Goal: Information Seeking & Learning: Check status

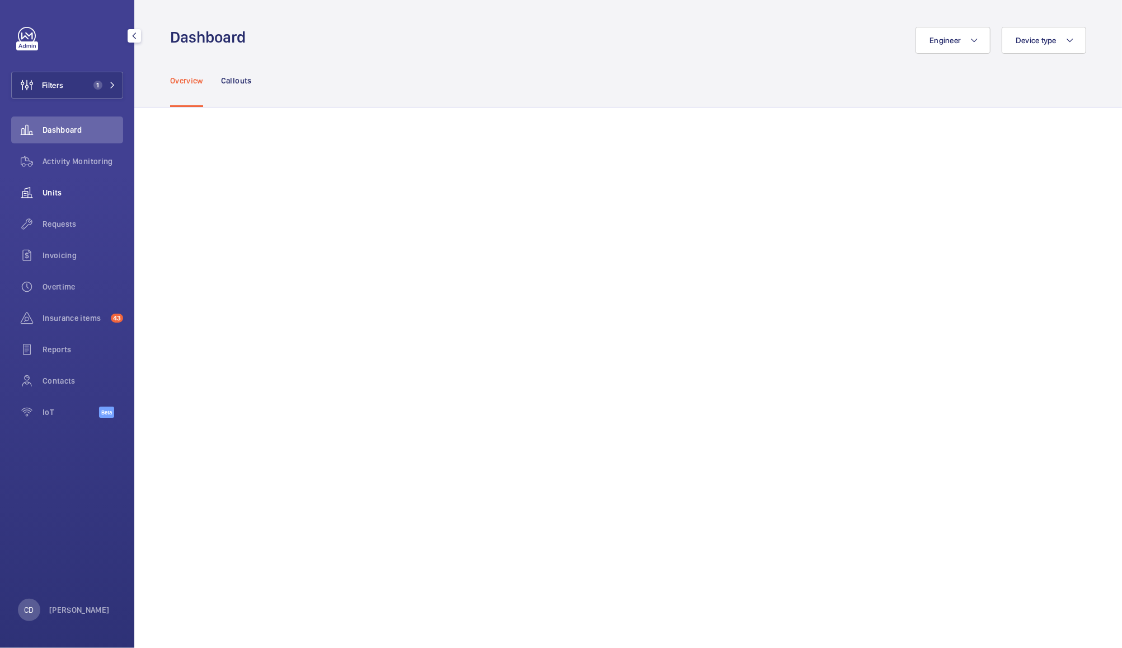
click at [54, 193] on span "Units" at bounding box center [83, 192] width 81 height 11
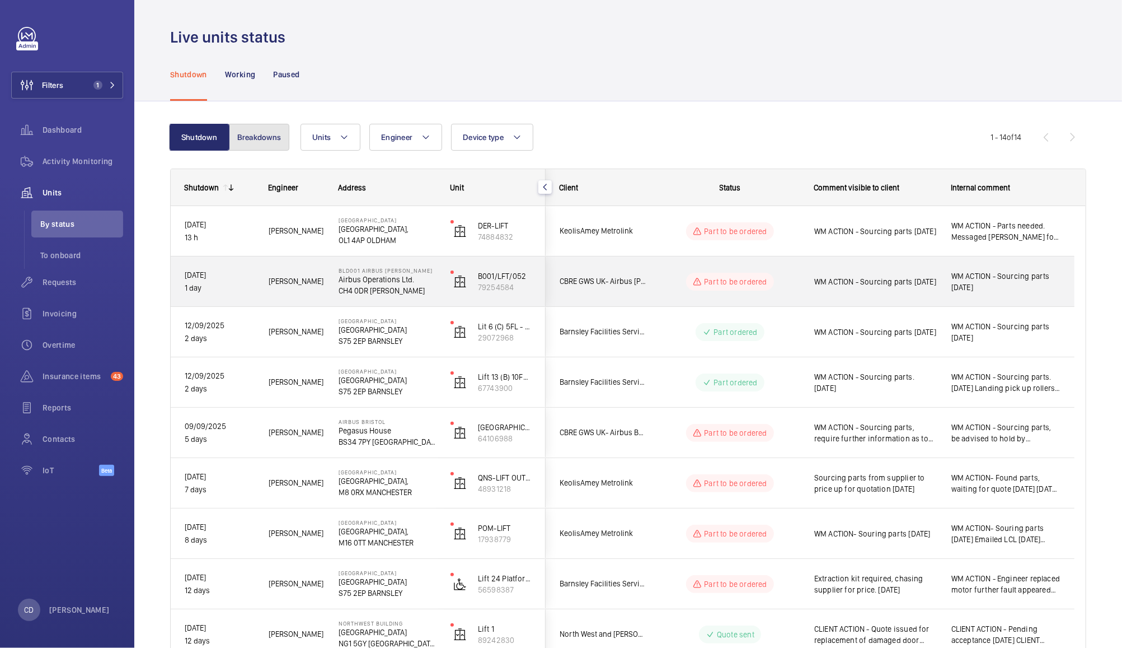
click at [270, 124] on button "Breakdowns" at bounding box center [259, 137] width 60 height 27
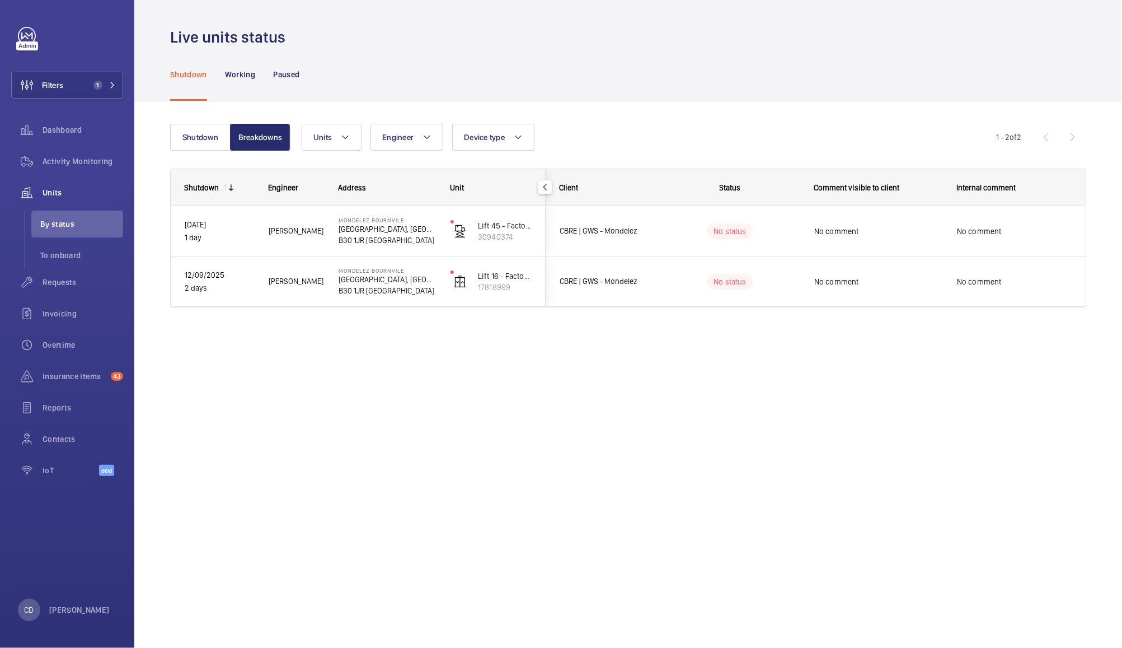
click at [600, 275] on span "CBRE | GWS - Mondelez" at bounding box center [603, 281] width 86 height 13
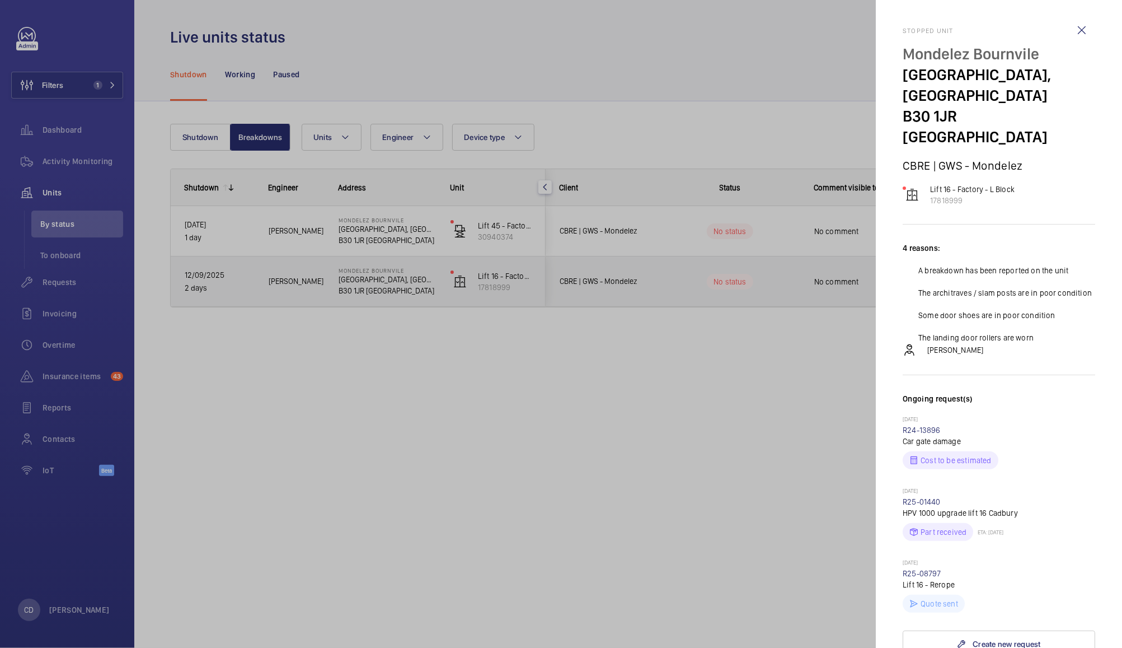
click at [618, 430] on div at bounding box center [561, 324] width 1122 height 648
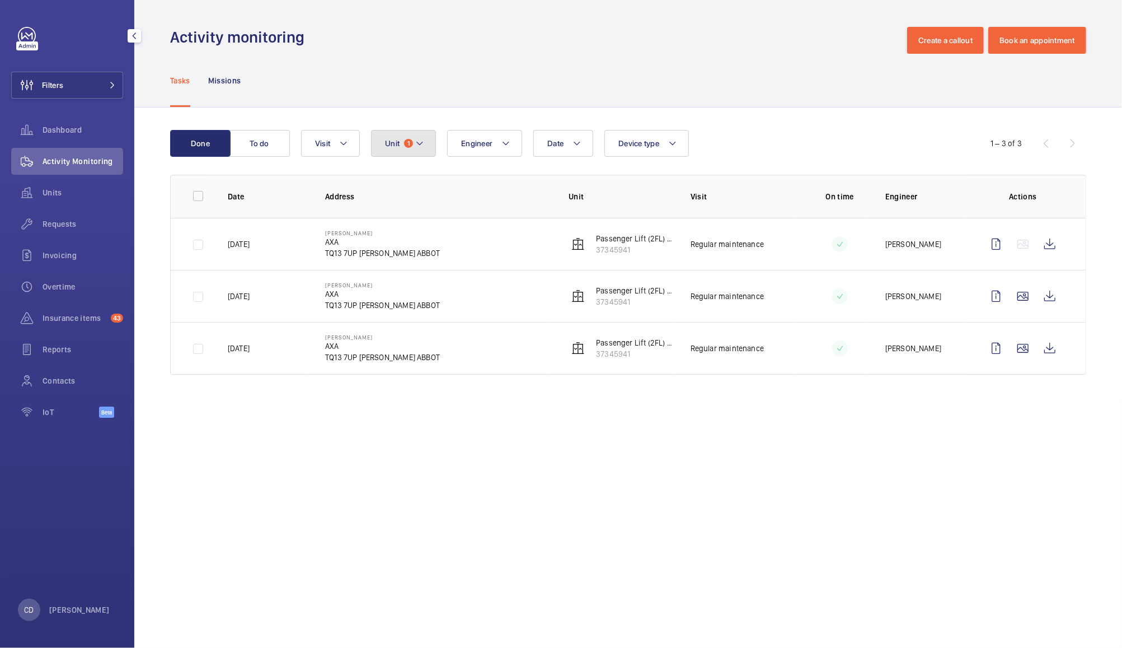
click at [412, 132] on button "Unit 1" at bounding box center [403, 143] width 65 height 27
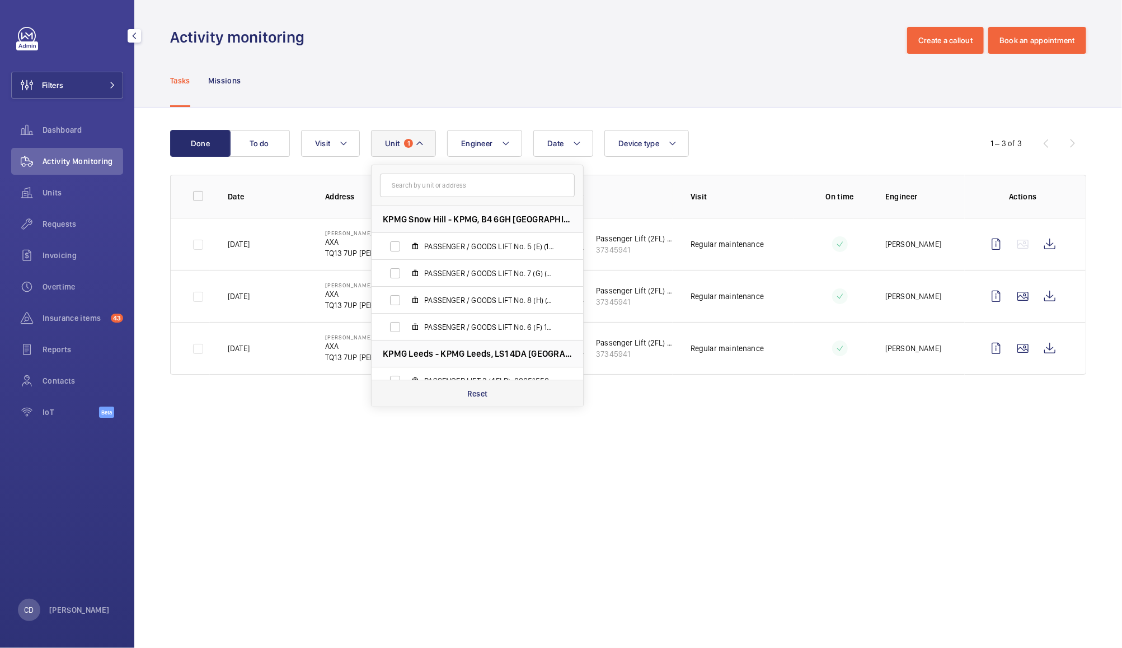
click at [477, 392] on p "Reset" at bounding box center [477, 393] width 21 height 11
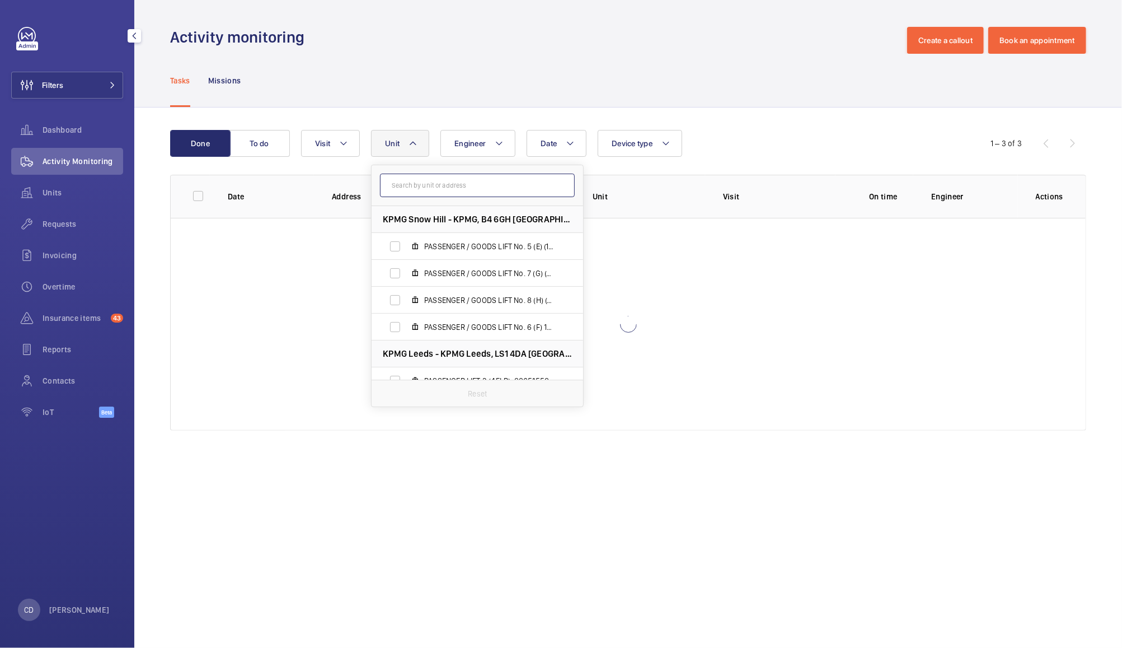
click at [457, 186] on input "text" at bounding box center [477, 186] width 195 height 24
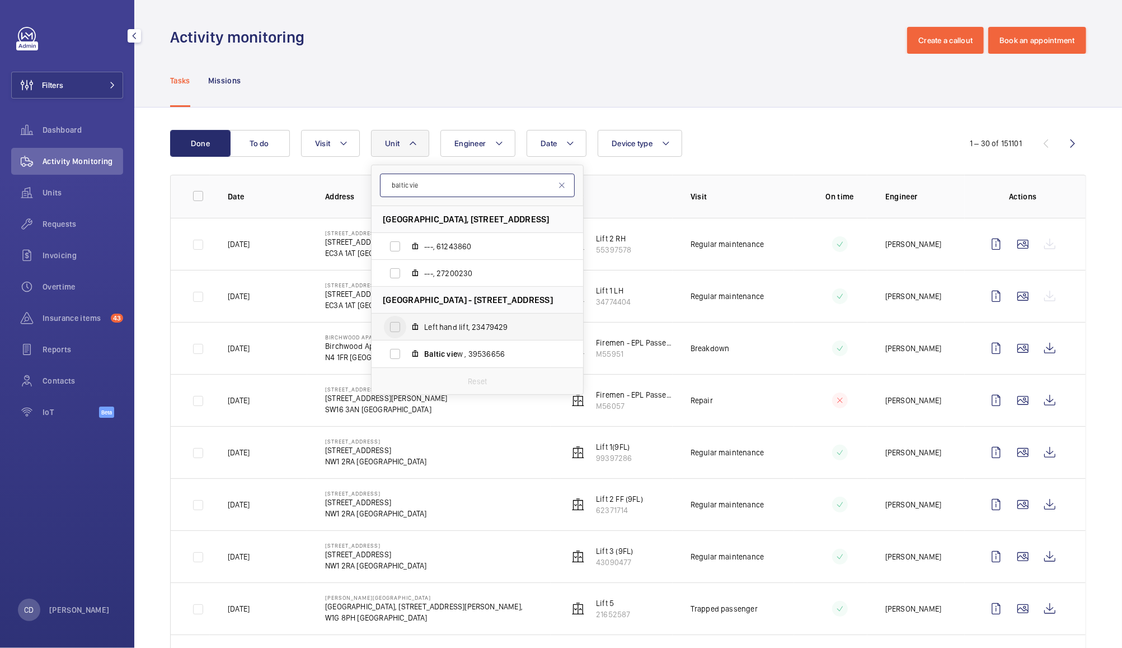
type input "baltic vie"
click at [393, 324] on input "Left hand lift, 23479429" at bounding box center [395, 327] width 22 height 22
checkbox input "true"
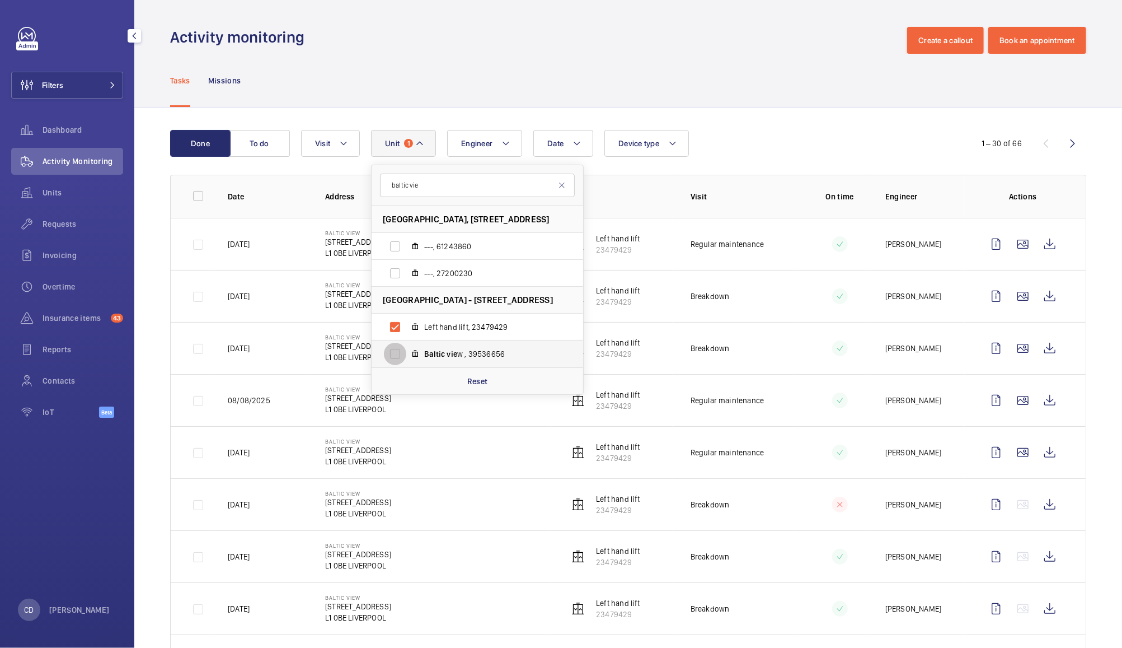
click at [396, 352] on input "Baltic vie w , 39536656" at bounding box center [395, 354] width 22 height 22
checkbox input "true"
click at [744, 139] on div "Date Engineer Unit 2 baltic vie Baltic View, 25 Norfolk Street, L1 0BE - 25 Nor…" at bounding box center [626, 143] width 651 height 27
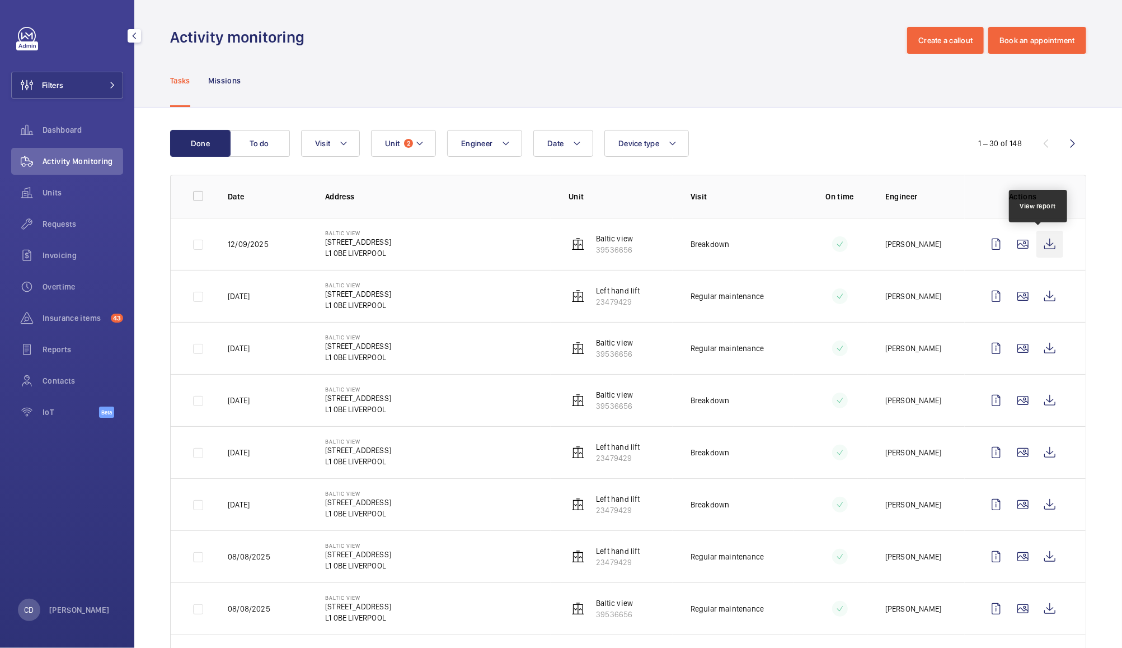
click at [1037, 247] on wm-front-icon-button at bounding box center [1050, 244] width 27 height 27
click at [55, 224] on span "Requests" at bounding box center [83, 223] width 81 height 11
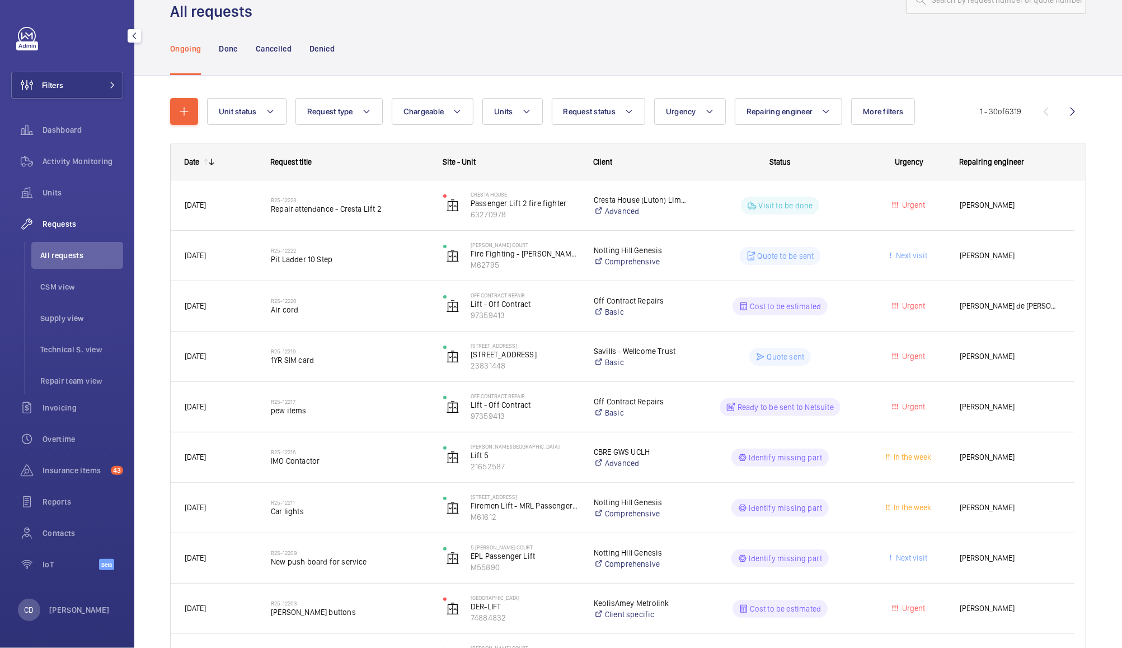
scroll to position [41, 0]
click at [83, 86] on button "Filters" at bounding box center [67, 85] width 112 height 27
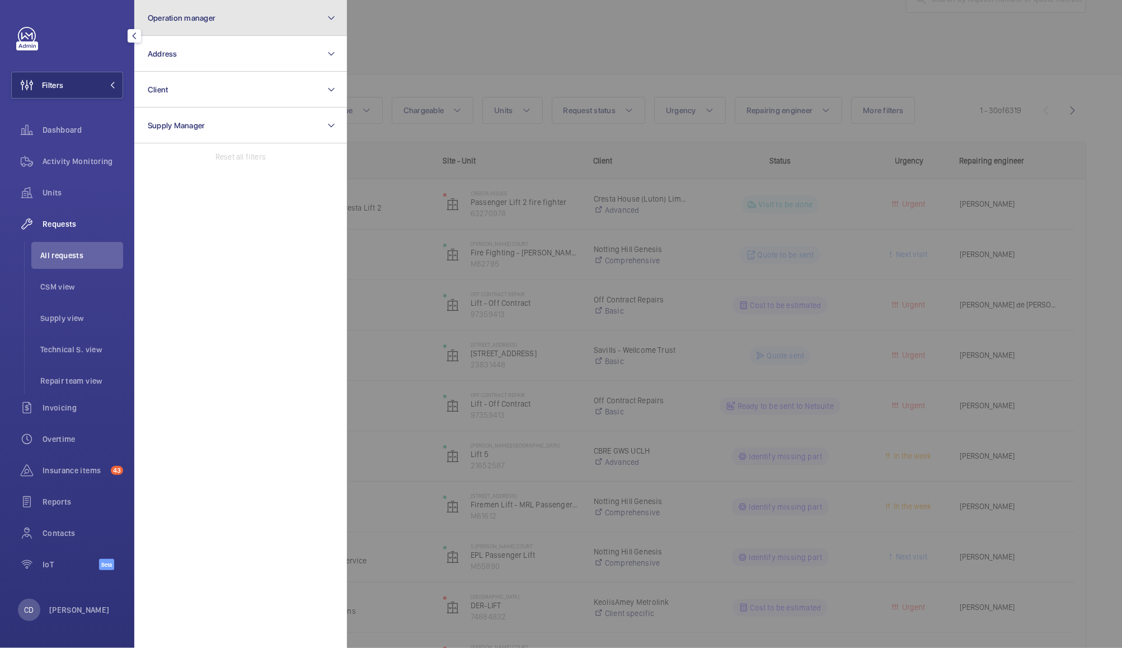
click at [237, 17] on button "Operation manager" at bounding box center [240, 18] width 213 height 36
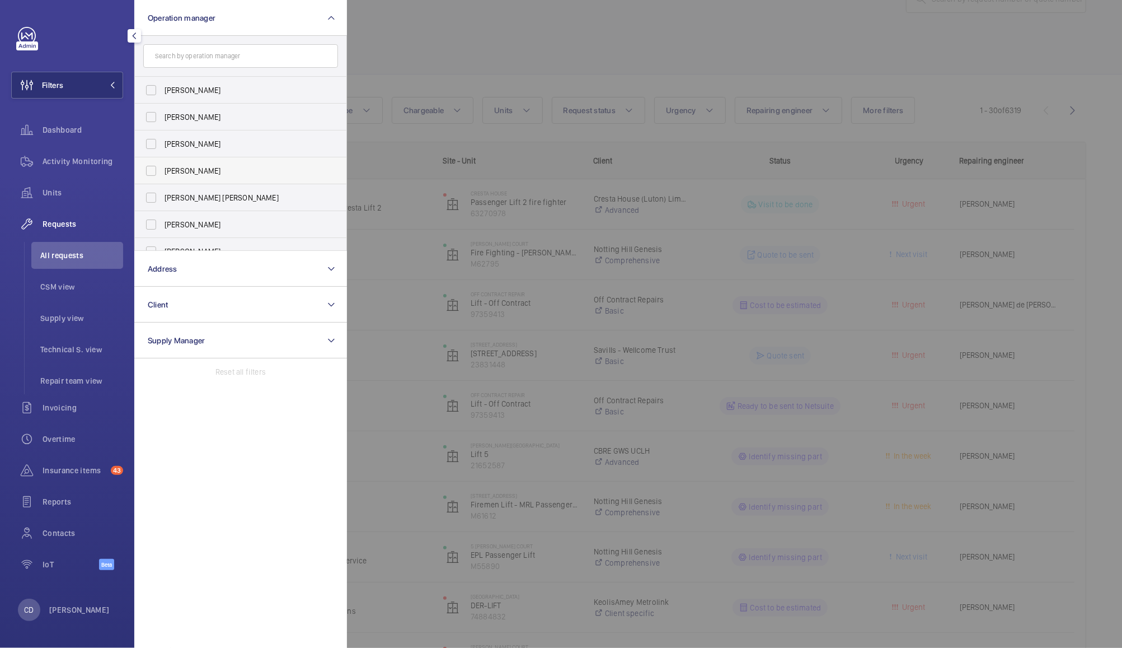
click at [188, 169] on span "[PERSON_NAME]" at bounding box center [242, 170] width 154 height 11
click at [162, 169] on input "[PERSON_NAME]" at bounding box center [151, 171] width 22 height 22
checkbox input "true"
click at [441, 39] on div at bounding box center [908, 324] width 1122 height 648
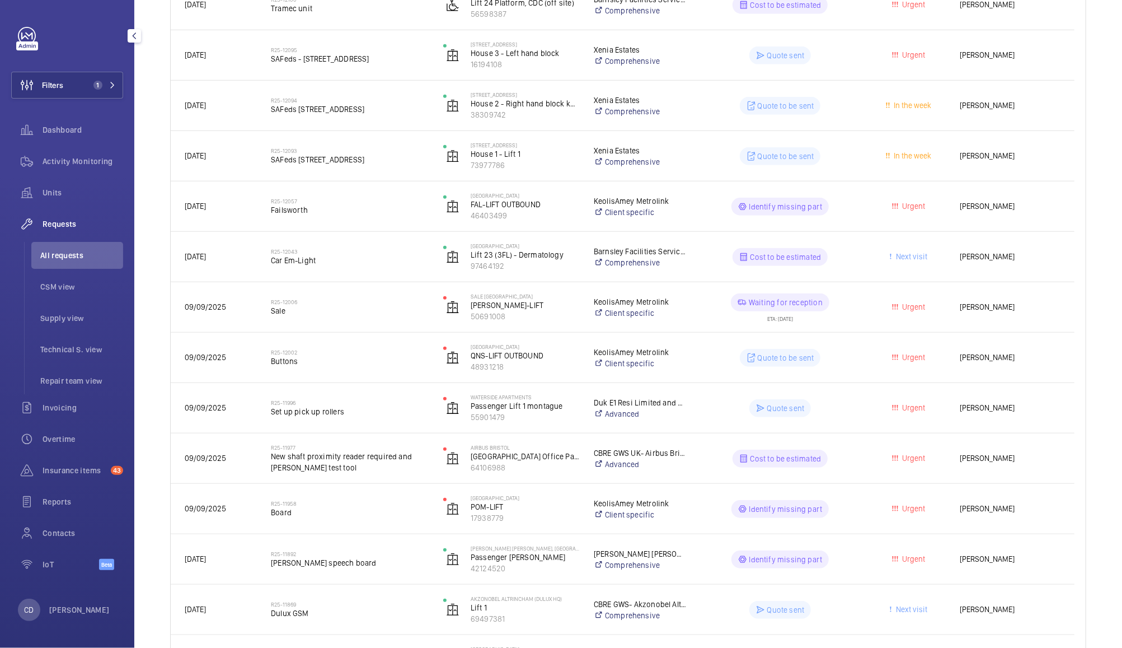
scroll to position [493, 0]
click at [994, 363] on span "Anthony Ruane" at bounding box center [1010, 357] width 101 height 13
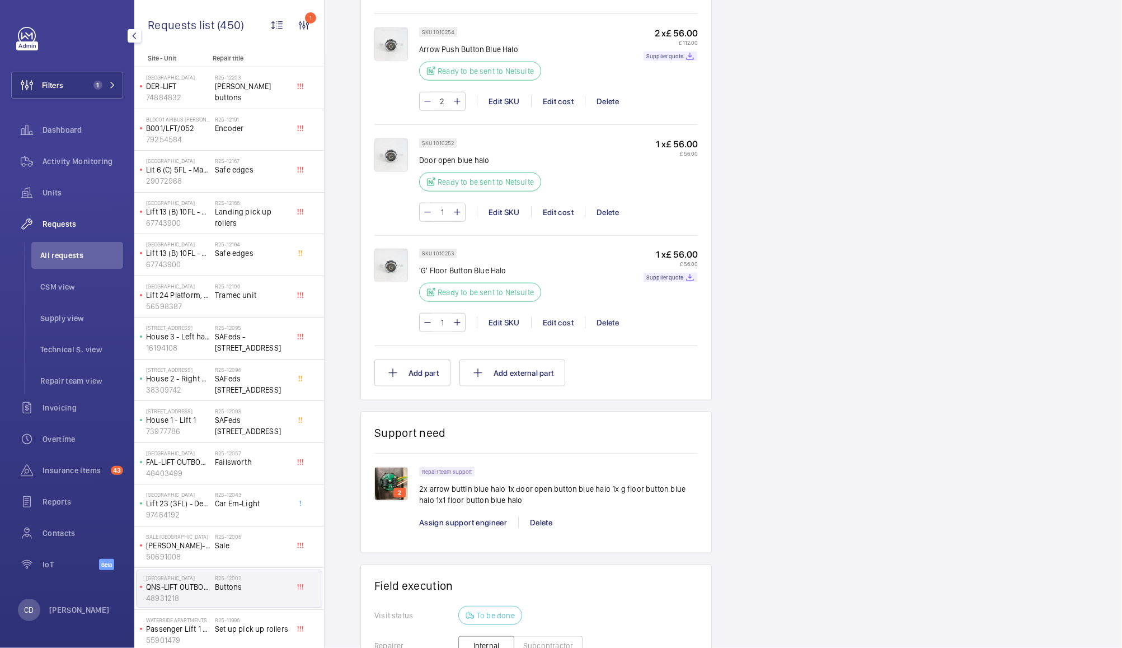
scroll to position [945, 0]
click at [390, 483] on img at bounding box center [391, 483] width 34 height 34
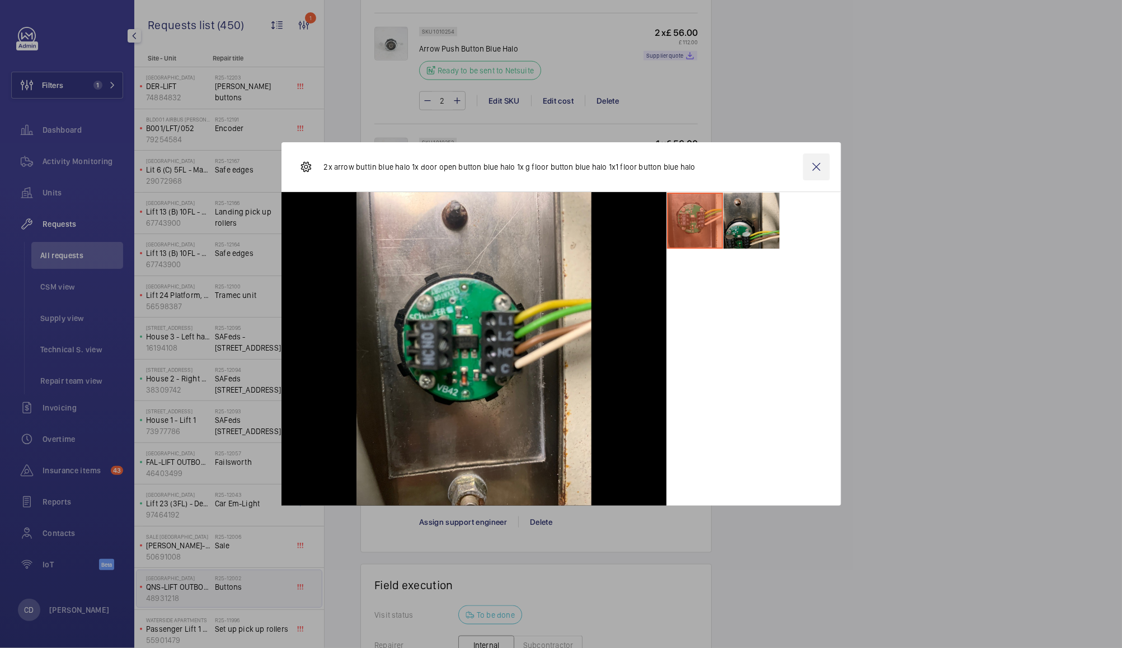
click at [814, 170] on wm-front-icon-button at bounding box center [816, 166] width 27 height 27
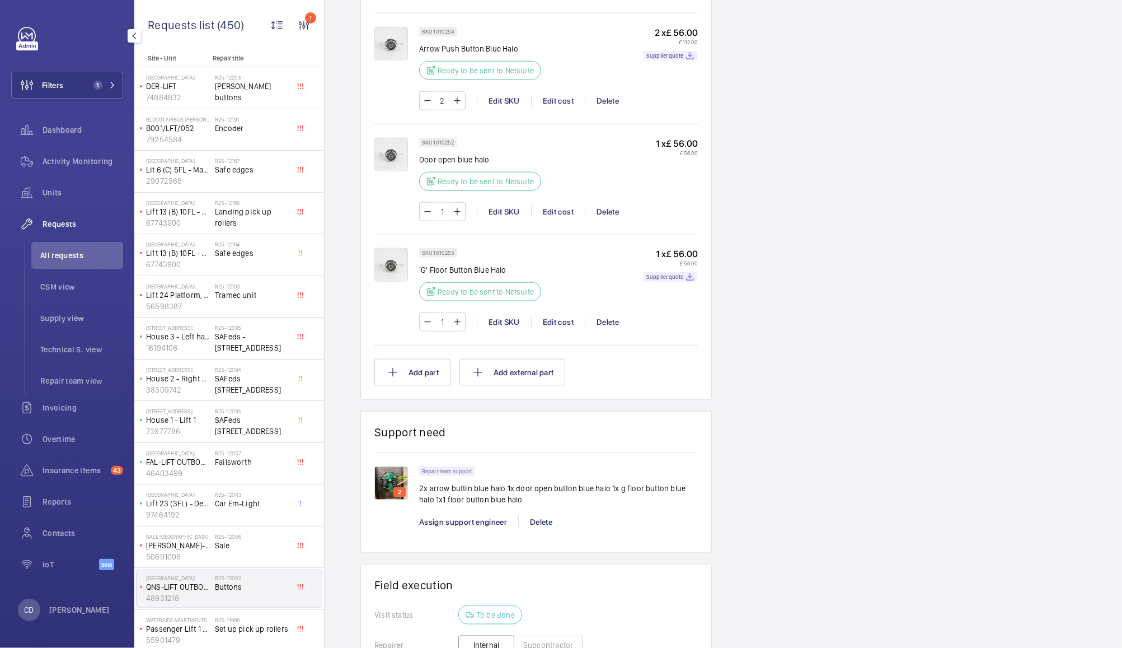
scroll to position [0, 0]
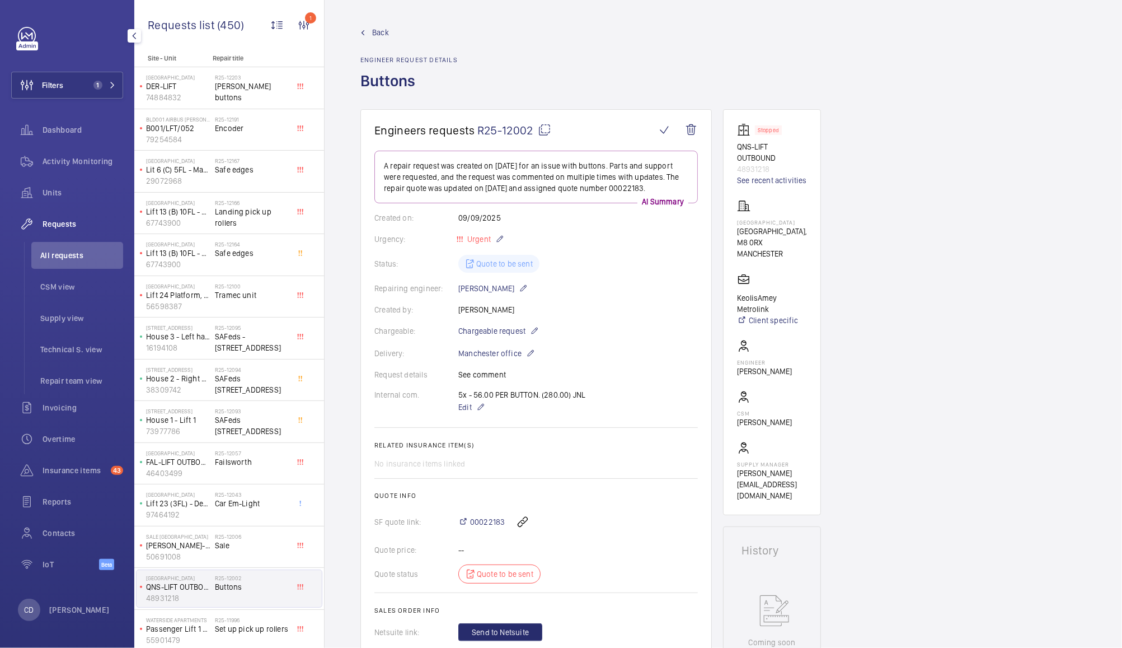
click at [770, 132] on p "Stopped" at bounding box center [768, 130] width 21 height 4
click at [766, 178] on link "See recent activities" at bounding box center [772, 180] width 70 height 11
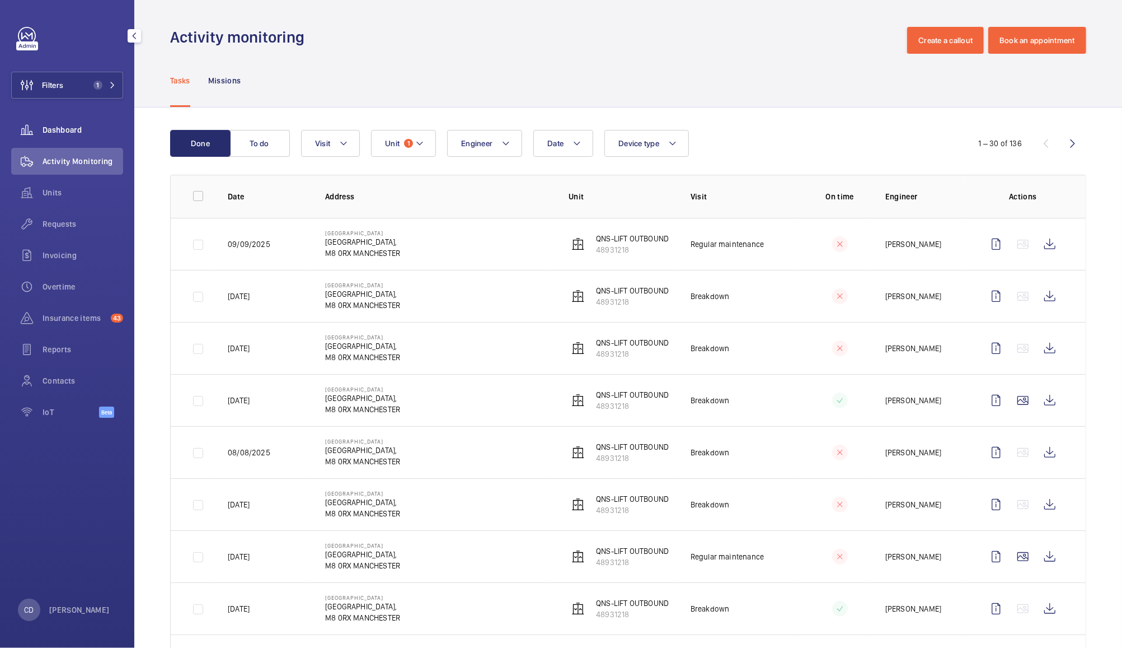
click at [58, 128] on span "Dashboard" at bounding box center [83, 129] width 81 height 11
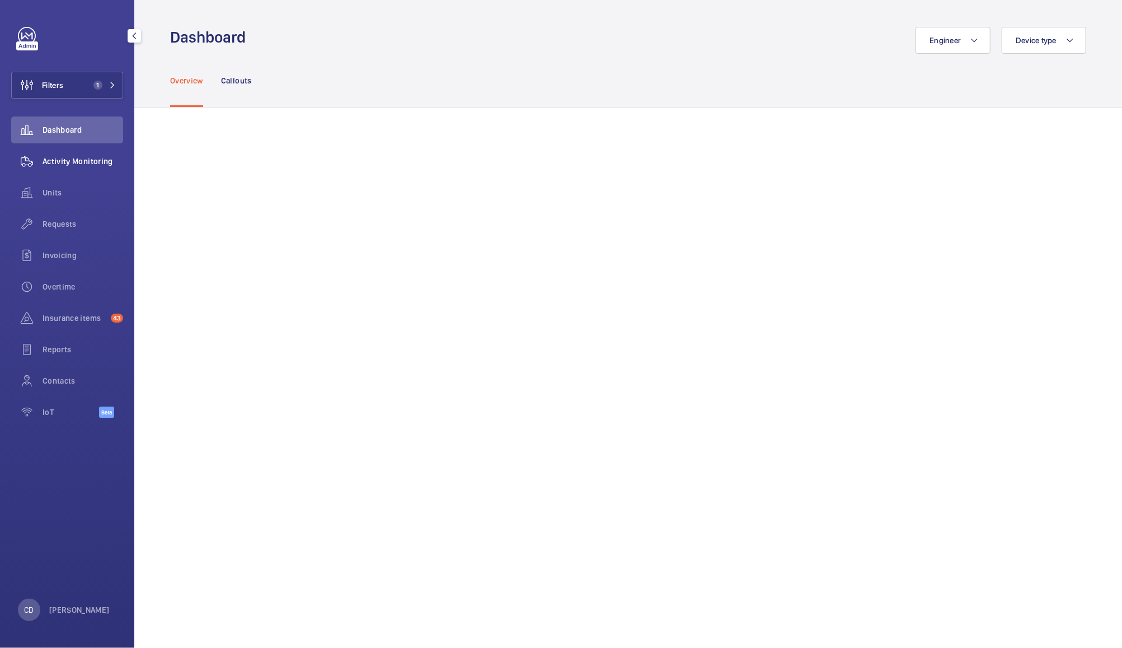
click at [96, 160] on span "Activity Monitoring" at bounding box center [83, 161] width 81 height 11
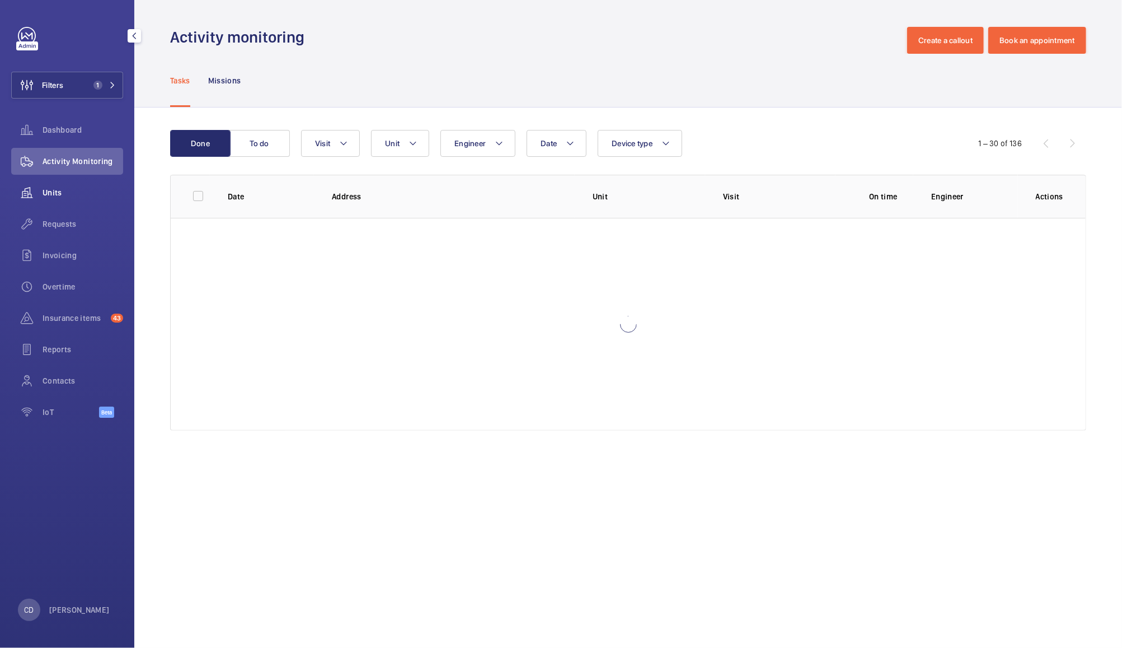
click at [40, 194] on wm-front-icon-button at bounding box center [26, 192] width 31 height 27
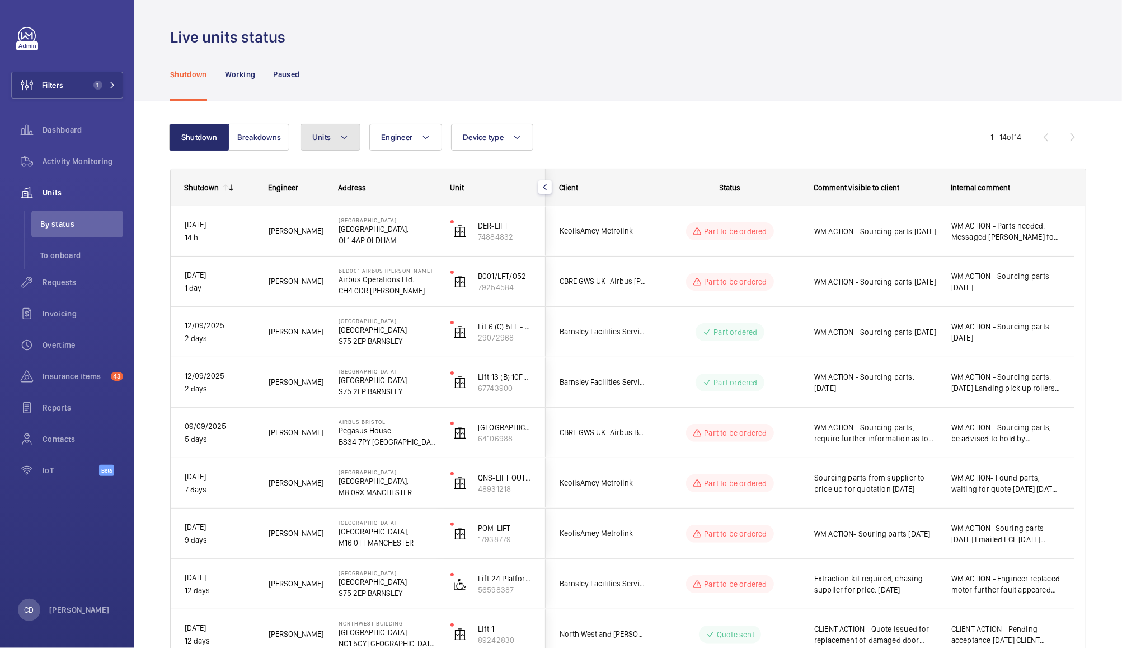
click at [327, 138] on span "Units" at bounding box center [321, 137] width 18 height 9
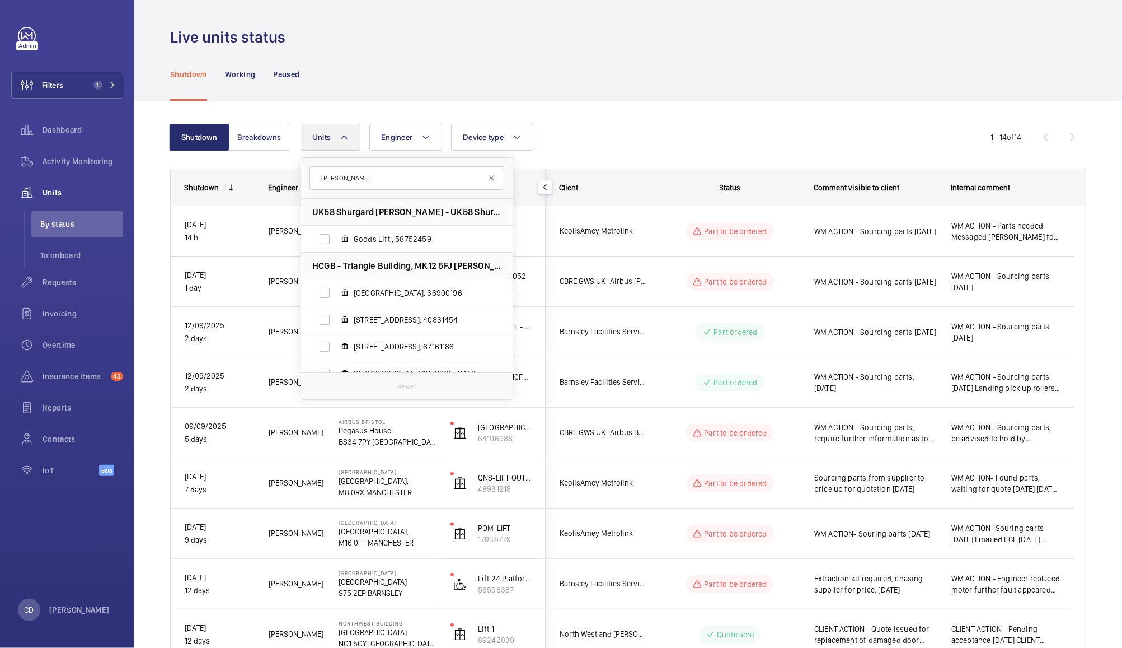
type input "milton keynes"
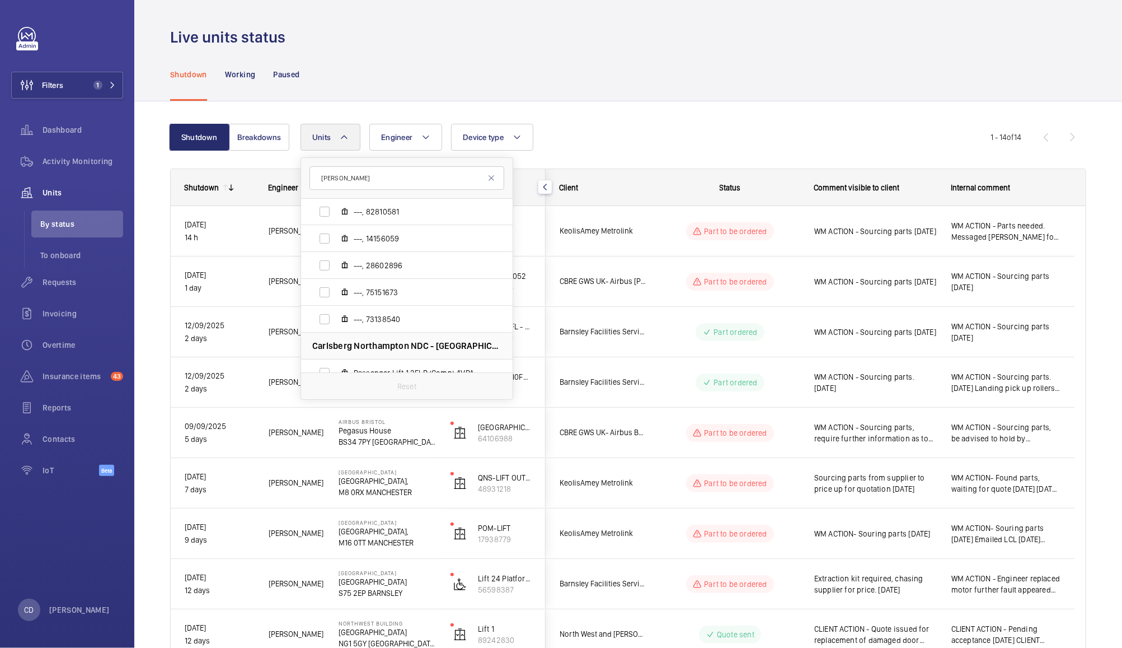
scroll to position [498, 0]
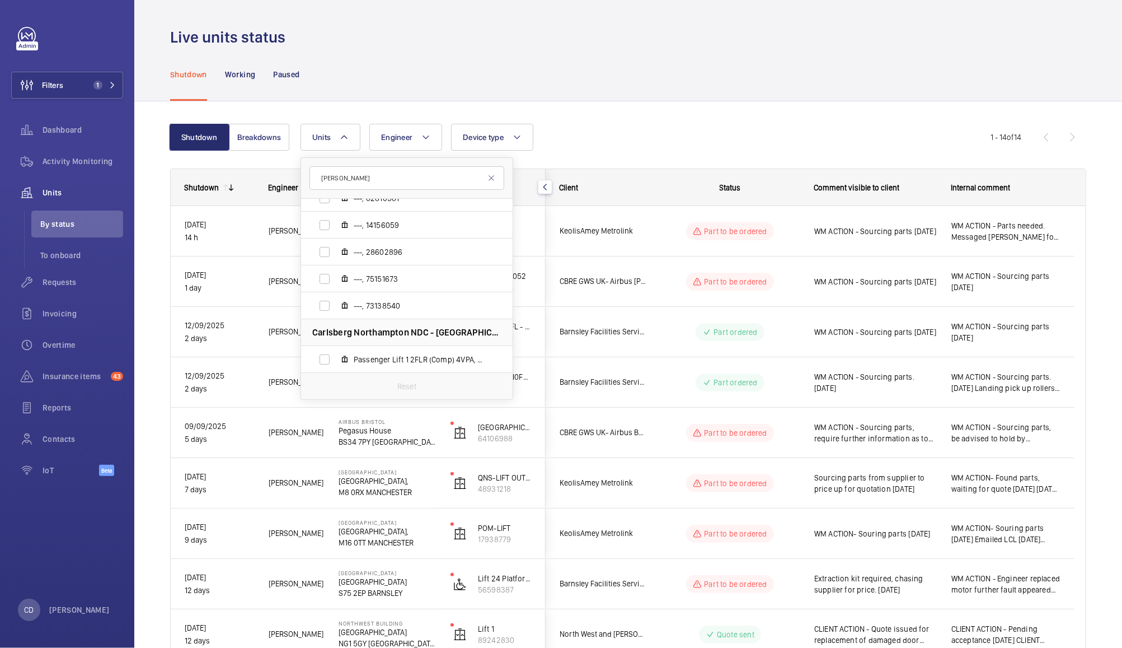
click at [577, 66] on div "Shutdown Working Paused" at bounding box center [628, 74] width 916 height 53
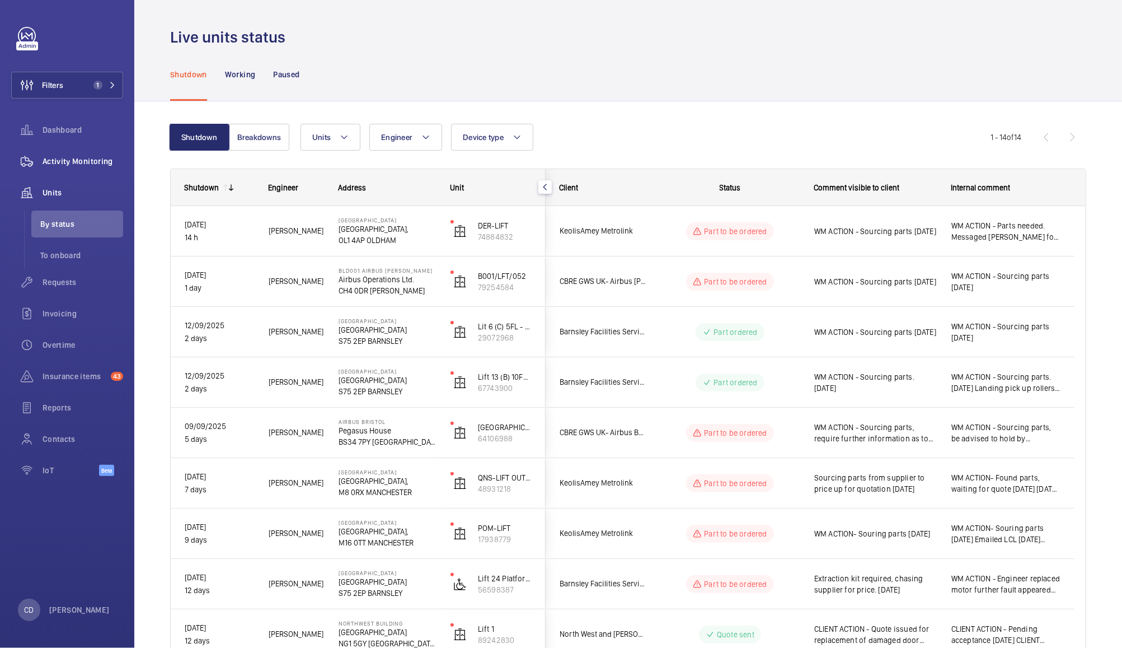
click at [81, 160] on span "Activity Monitoring" at bounding box center [83, 161] width 81 height 11
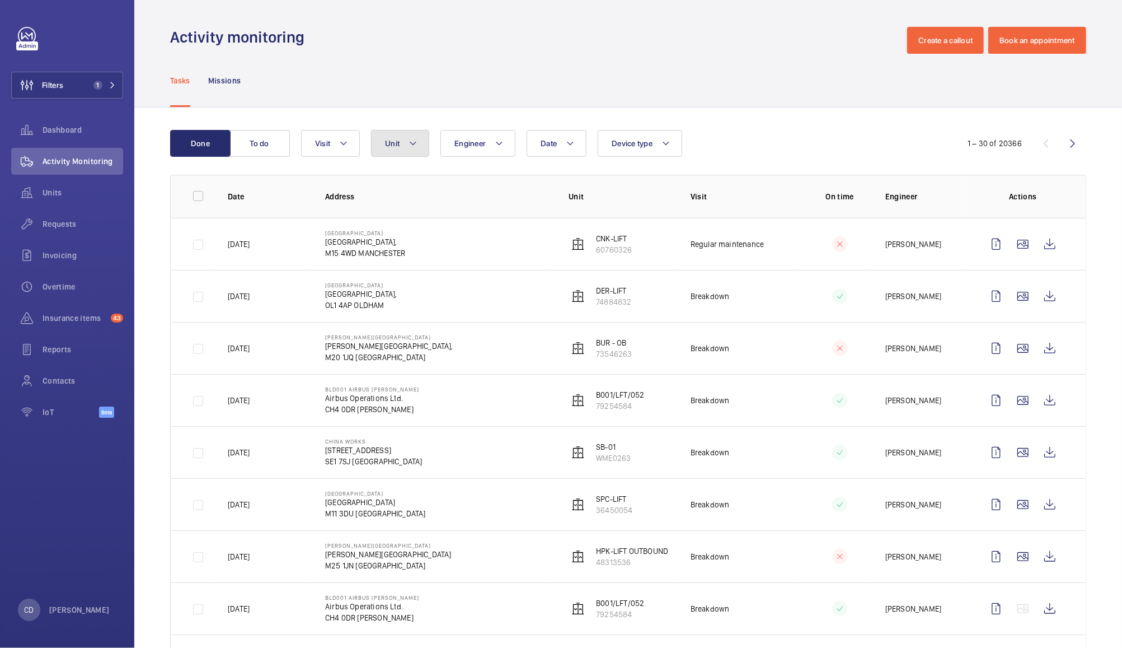
click at [392, 142] on span "Unit" at bounding box center [392, 143] width 15 height 9
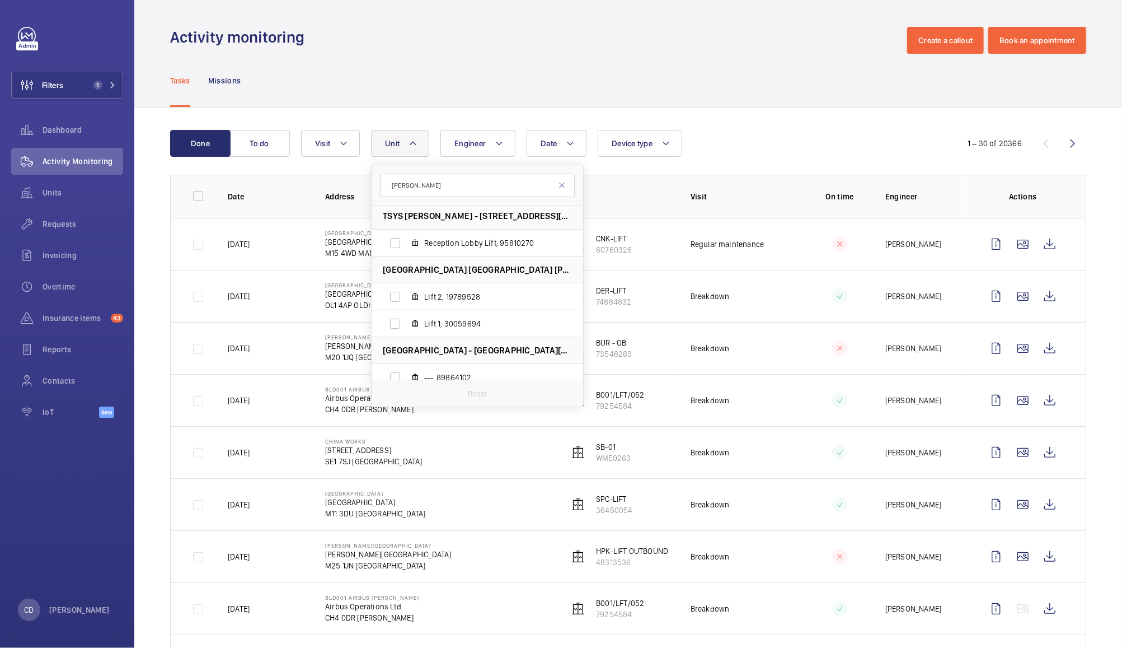
scroll to position [862, 0]
type input "milton k"
